Goal: Information Seeking & Learning: Learn about a topic

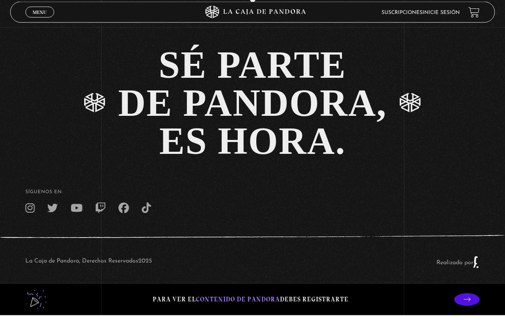
scroll to position [1789, 0]
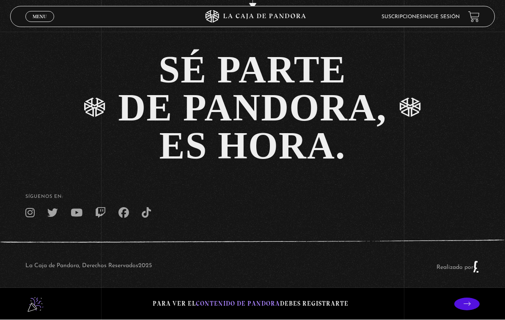
click at [262, 308] on span "contenido de Pandora" at bounding box center [238, 304] width 84 height 8
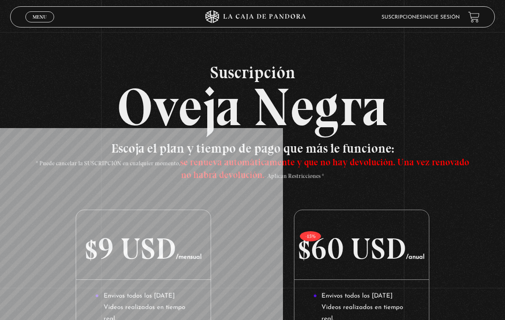
click at [459, 15] on link "Inicie sesión" at bounding box center [440, 17] width 37 height 5
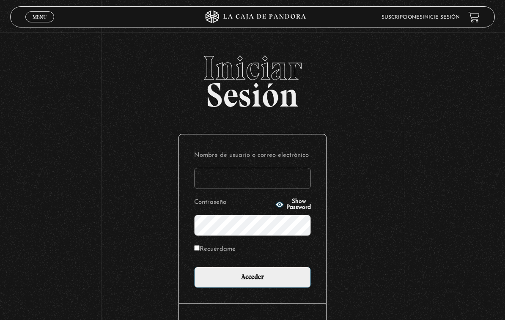
type input "glomenac@gmail.com"
click at [252, 279] on input "Acceder" at bounding box center [252, 277] width 117 height 21
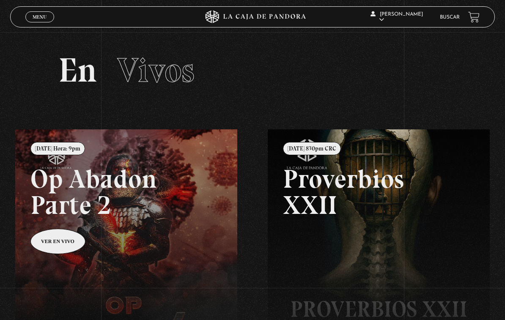
click at [40, 16] on span "Menu" at bounding box center [40, 16] width 14 height 5
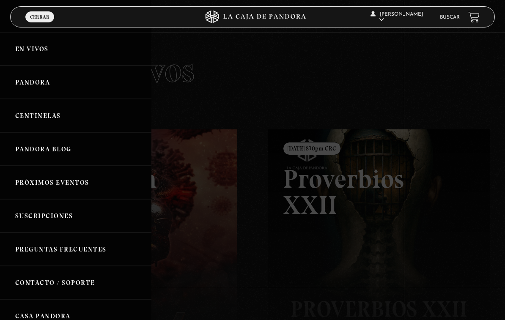
click at [443, 16] on link "Buscar" at bounding box center [449, 17] width 20 height 5
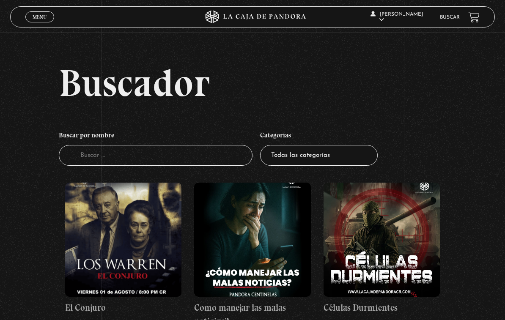
click at [194, 156] on input "Buscador" at bounding box center [156, 155] width 194 height 21
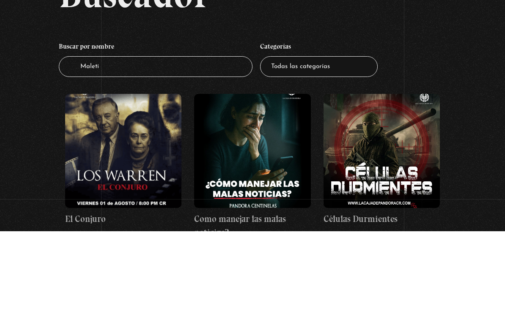
type input "Maletin"
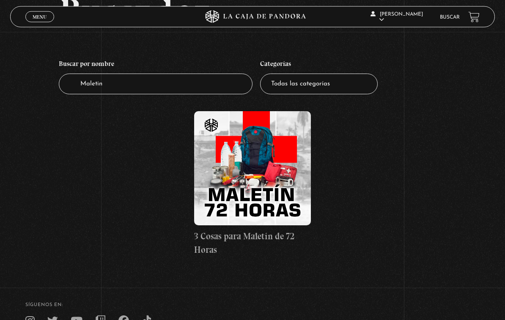
scroll to position [71, 0]
click at [265, 187] on figure at bounding box center [252, 168] width 116 height 114
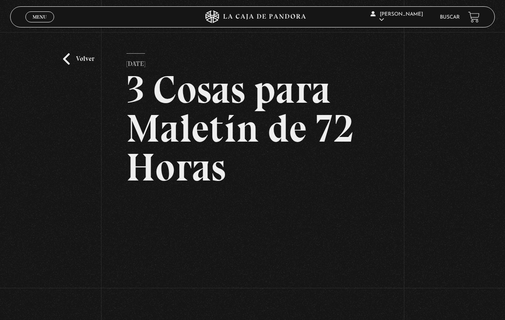
scroll to position [10, 0]
click at [67, 65] on link "Volver" at bounding box center [78, 59] width 31 height 11
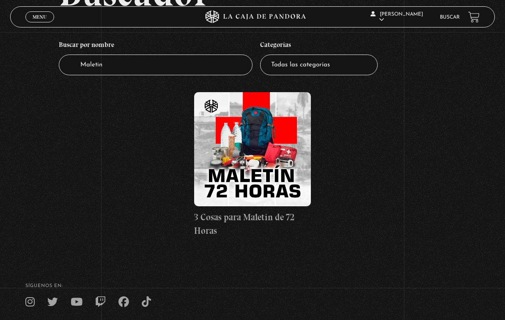
scroll to position [143, 0]
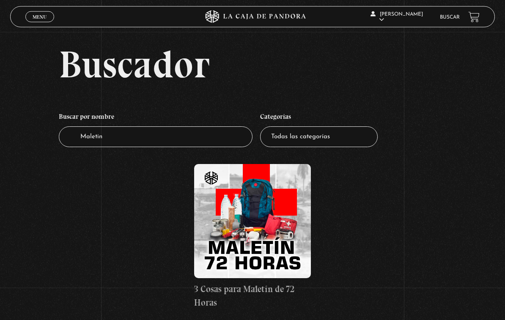
click at [322, 143] on select "Todas las categorías 11:11 Humanitario (1) Amo los [DATE] (2) Análisis de serie…" at bounding box center [318, 137] width 117 height 21
select select "pandora-prepper"
click at [345, 223] on div "3 Cosas para Maletín de 72 Horas" at bounding box center [252, 245] width 387 height 162
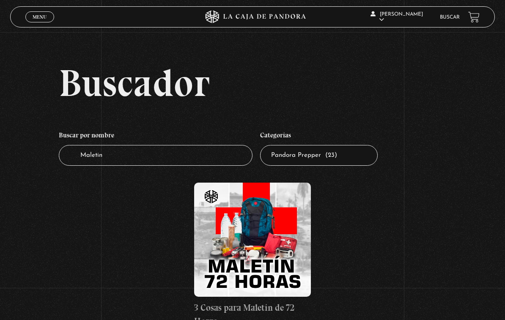
click at [221, 159] on input "Maletin" at bounding box center [156, 155] width 194 height 21
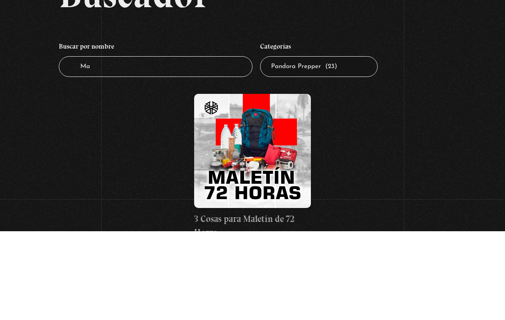
type input "M"
click at [350, 145] on select "Todas las categorías 11:11 Humanitario (1) Amo los Lunes (2) Análisis de series…" at bounding box center [318, 155] width 117 height 21
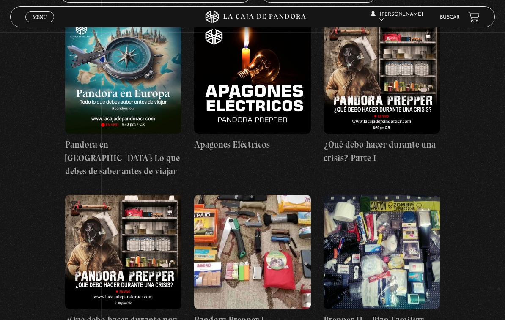
scroll to position [163, 0]
click at [271, 226] on figure at bounding box center [252, 252] width 116 height 114
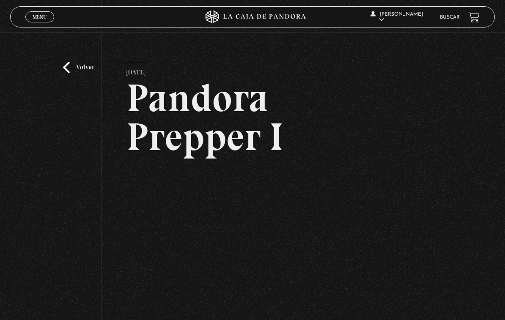
scroll to position [2, 0]
click at [71, 65] on link "Volver" at bounding box center [78, 67] width 31 height 11
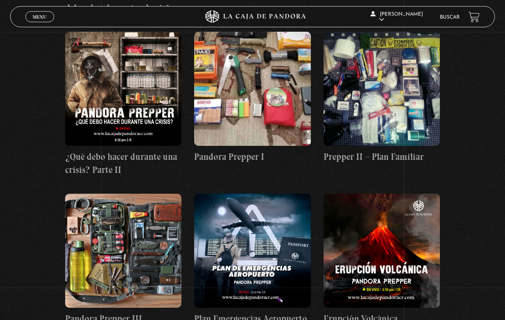
scroll to position [328, 0]
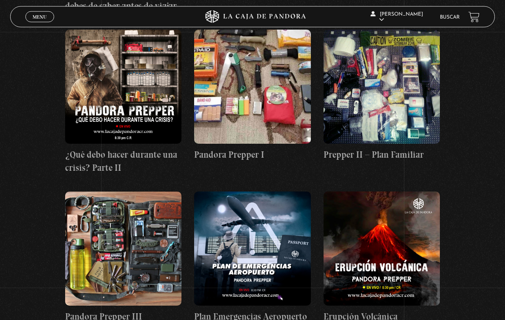
click at [142, 241] on figure at bounding box center [123, 249] width 116 height 114
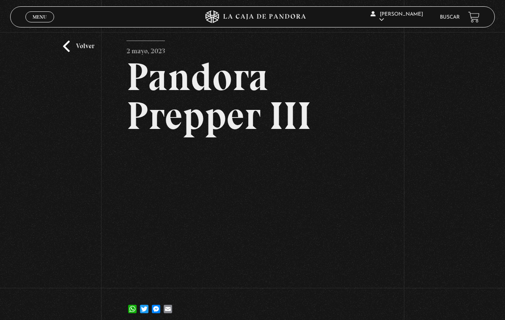
scroll to position [23, 0]
click at [66, 46] on link "Volver" at bounding box center [78, 46] width 31 height 11
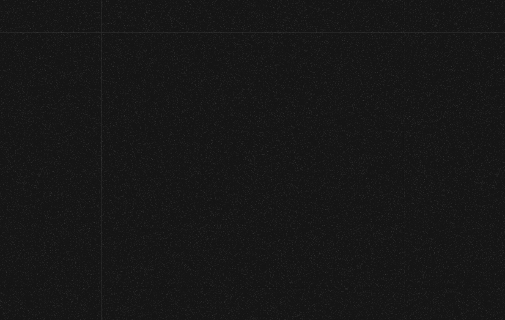
scroll to position [342, 0]
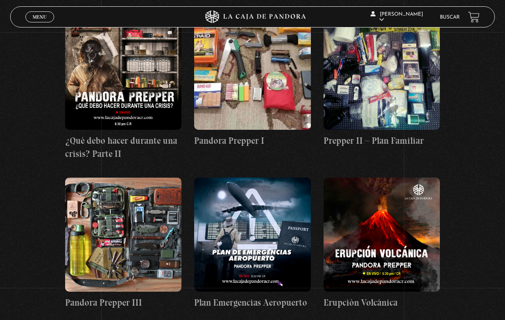
click at [401, 88] on figure at bounding box center [381, 73] width 116 height 114
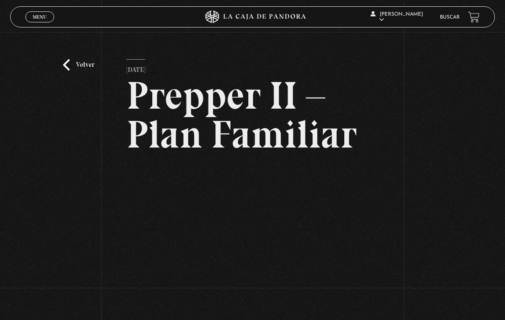
scroll to position [8, 0]
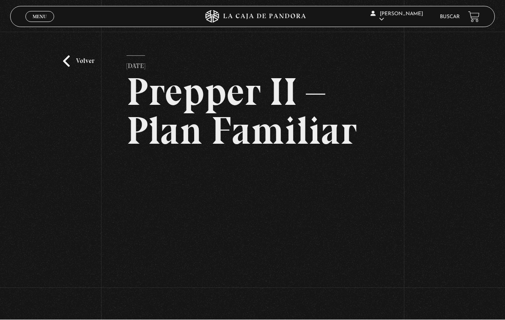
click at [68, 60] on link "Volver" at bounding box center [78, 61] width 31 height 11
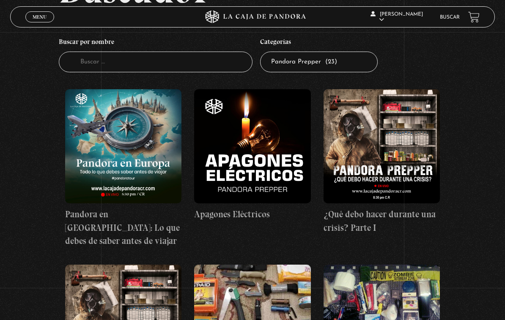
scroll to position [85, 0]
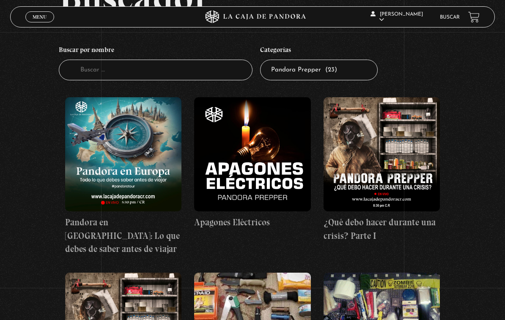
click at [408, 142] on figure at bounding box center [381, 154] width 116 height 114
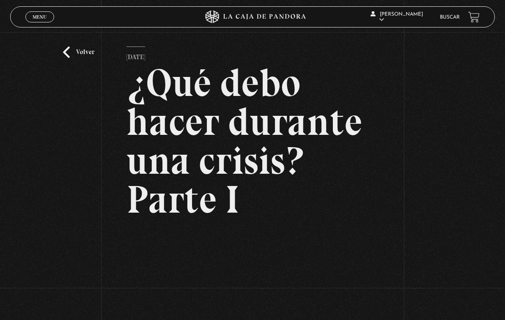
scroll to position [17, 0]
click at [71, 58] on link "Volver" at bounding box center [78, 52] width 31 height 11
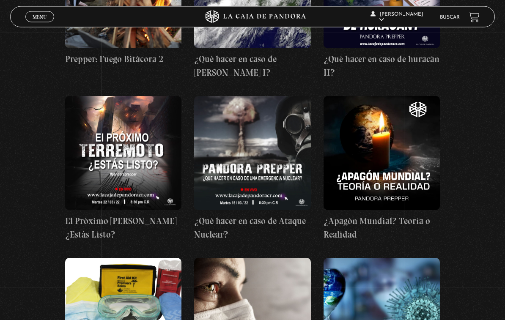
scroll to position [896, 0]
click at [258, 154] on figure at bounding box center [252, 153] width 116 height 114
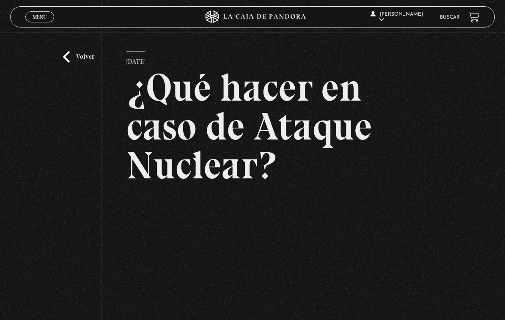
scroll to position [11, 0]
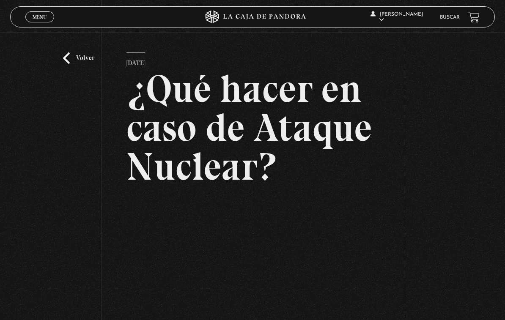
click at [76, 55] on link "Volver" at bounding box center [78, 57] width 31 height 11
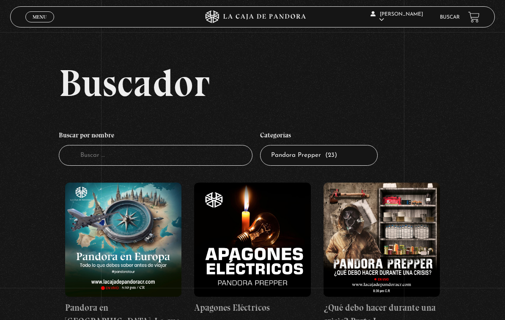
click at [218, 157] on input "Buscador" at bounding box center [156, 155] width 194 height 21
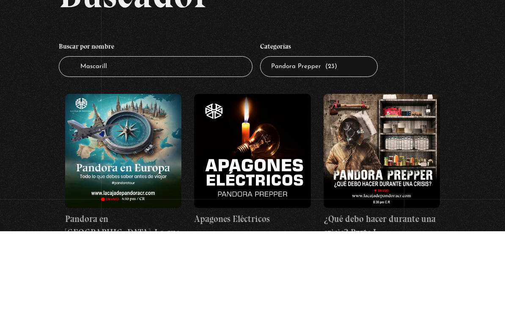
type input "Mascarilla"
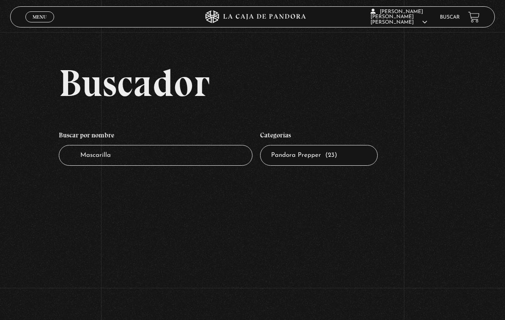
click at [212, 164] on input "Mascarilla" at bounding box center [156, 155] width 194 height 21
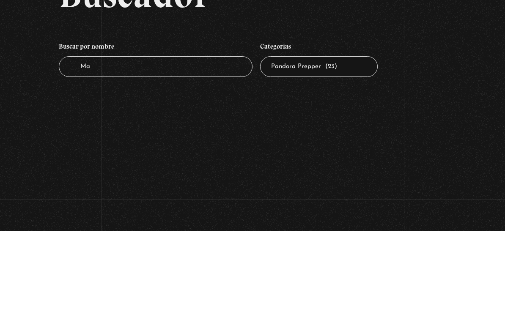
type input "M"
type input "Maletin"
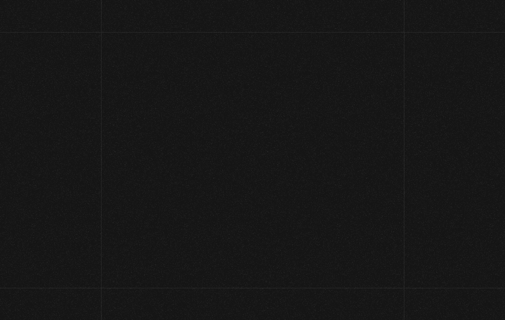
scroll to position [89, 0]
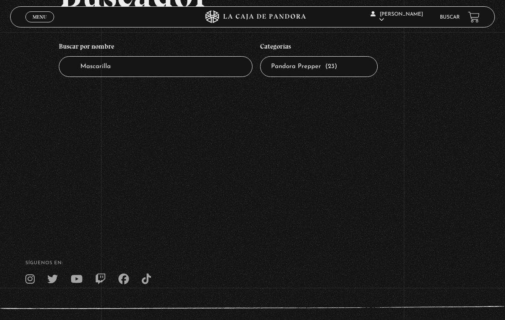
click at [332, 71] on select "Todas las categorías 11:11 Humanitario (1) Amo los [DATE] (2) Análisis de serie…" at bounding box center [318, 66] width 117 height 21
click at [234, 65] on input "Mascarilla" at bounding box center [156, 66] width 194 height 21
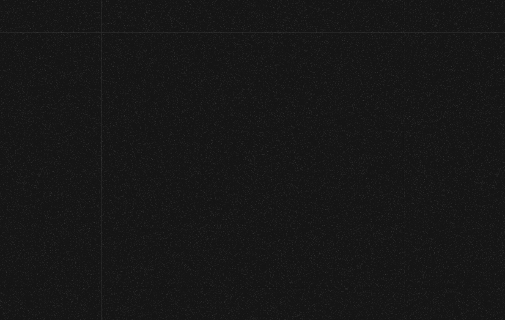
click at [476, 193] on section "Buscador Buscar por nombre Buscador Mascarilla Categorías Todas las categorías …" at bounding box center [252, 160] width 505 height 320
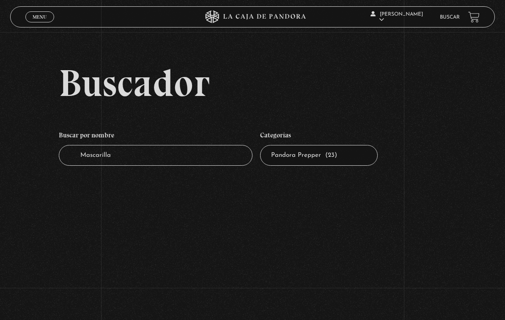
click at [170, 165] on input "Mascarilla" at bounding box center [156, 155] width 194 height 21
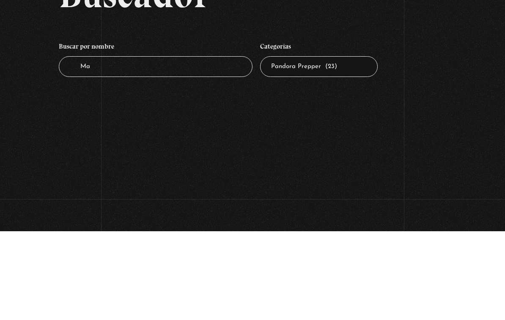
type input "M"
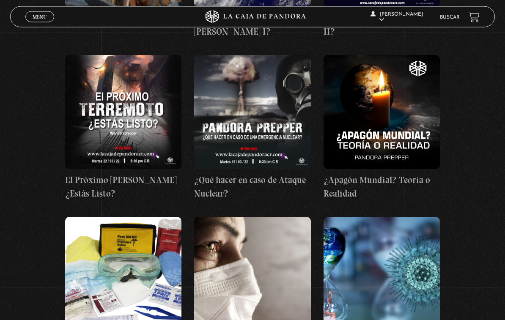
scroll to position [937, 0]
click at [149, 264] on figure at bounding box center [123, 274] width 116 height 114
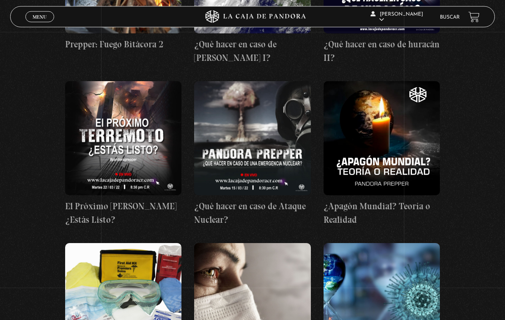
scroll to position [909, 0]
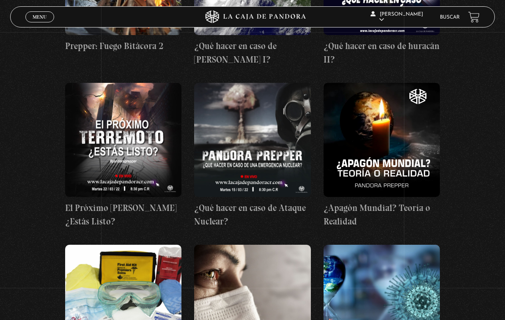
click at [144, 140] on figure at bounding box center [123, 140] width 116 height 114
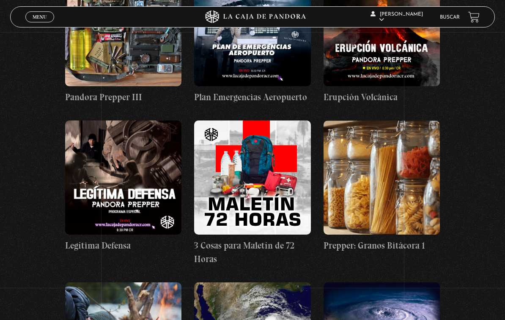
scroll to position [547, 0]
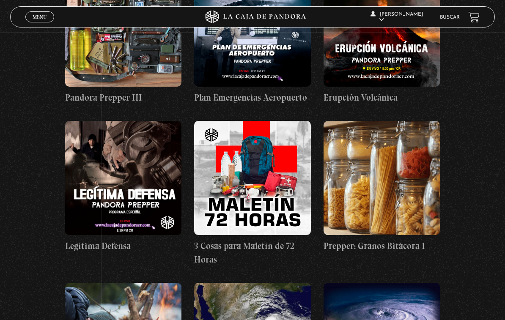
click at [145, 184] on figure at bounding box center [123, 178] width 116 height 114
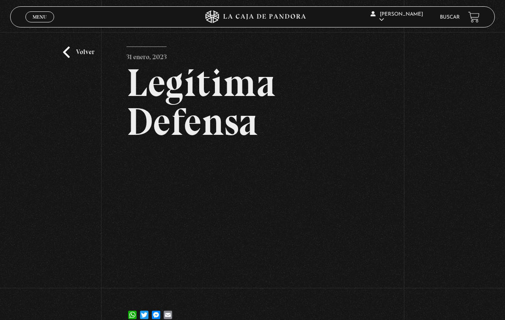
scroll to position [16, 0]
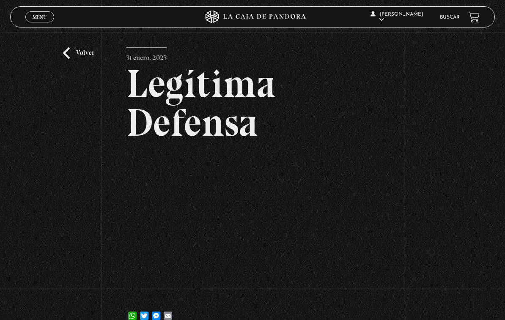
click at [71, 59] on link "Volver" at bounding box center [78, 52] width 31 height 11
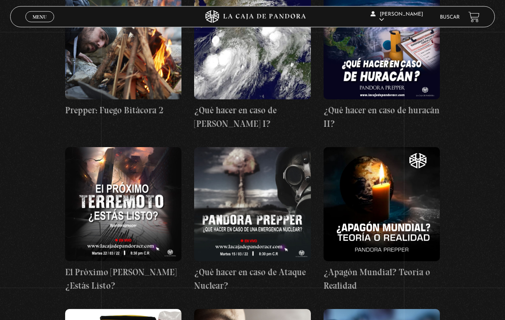
scroll to position [845, 0]
click at [278, 185] on figure at bounding box center [252, 204] width 116 height 114
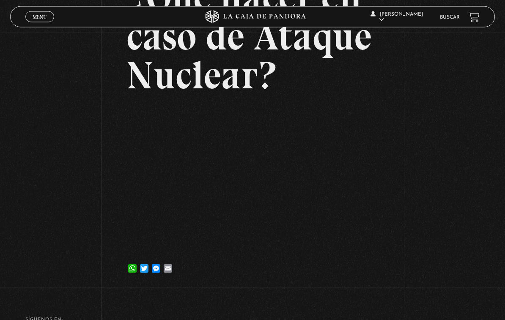
scroll to position [103, 0]
click at [499, 122] on div "Volver [DATE] ¿Qué hacer en caso de Ataque Nuclear? WhatsApp Twitter Messenger …" at bounding box center [252, 108] width 505 height 359
